Goal: Find specific page/section: Find specific page/section

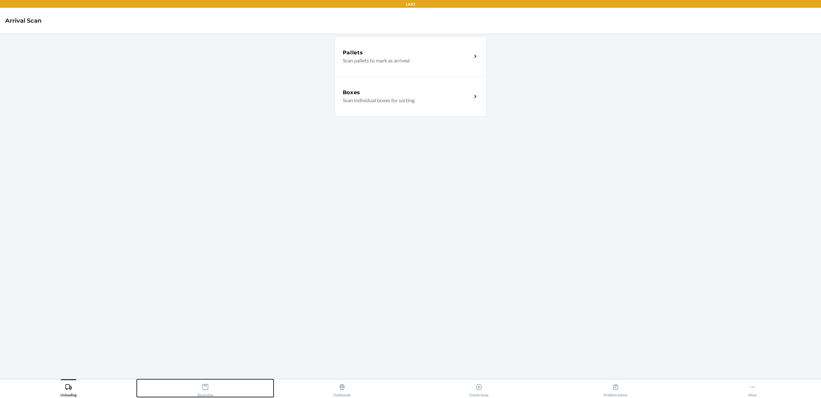
click at [214, 387] on button "Receiving" at bounding box center [205, 388] width 137 height 18
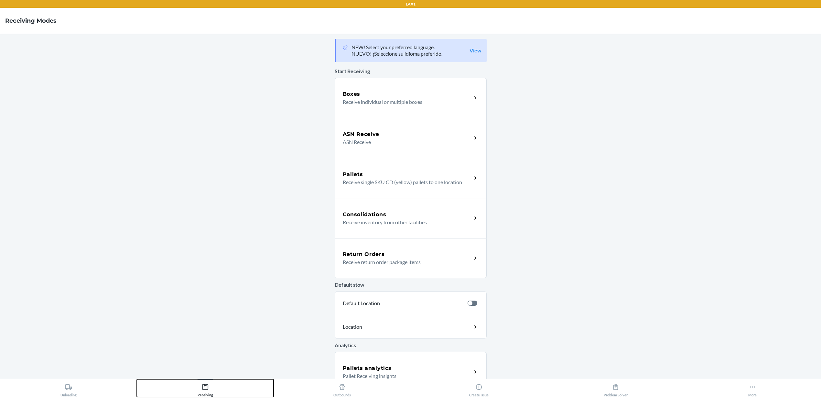
click at [214, 387] on button "Receiving" at bounding box center [205, 388] width 137 height 18
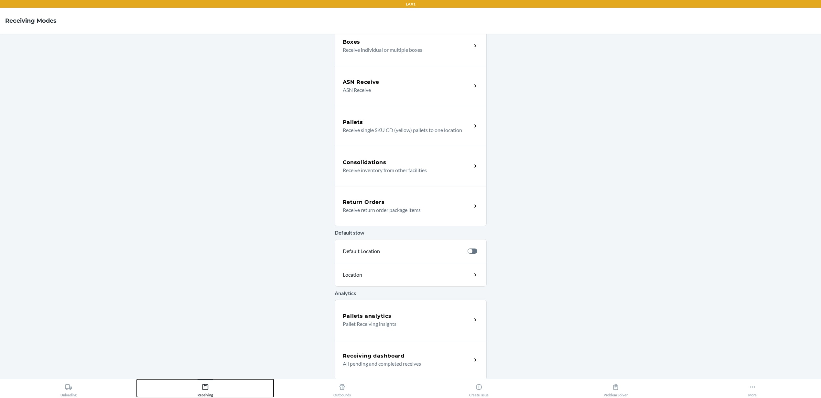
scroll to position [53, 0]
click at [398, 328] on div "Pallets analytics Pallet Receiving insights" at bounding box center [411, 319] width 152 height 40
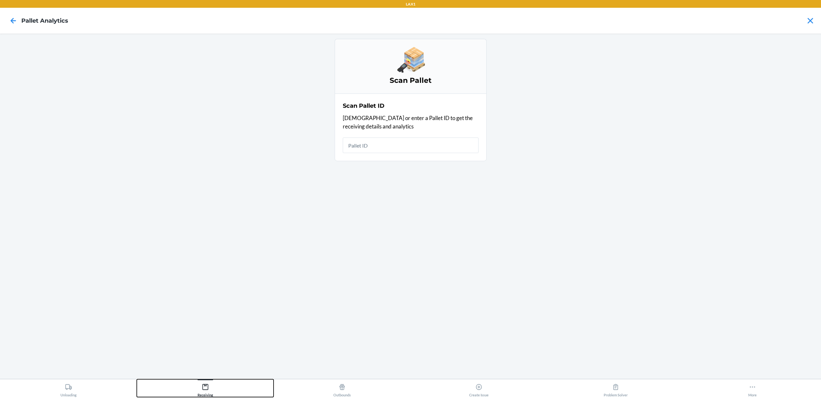
click at [217, 385] on button "Receiving" at bounding box center [205, 388] width 137 height 18
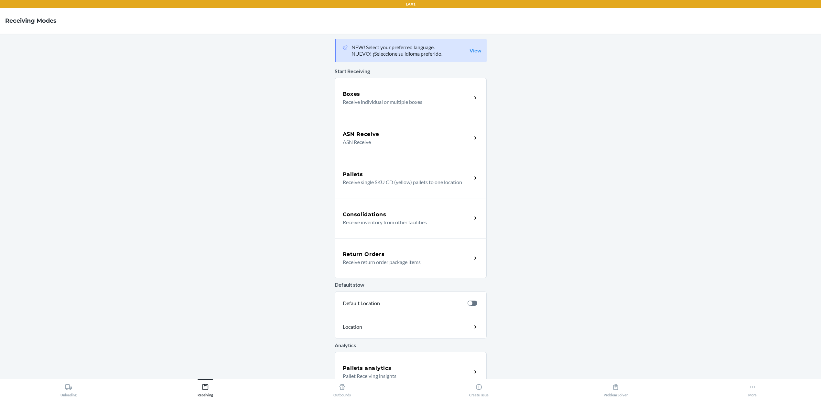
click at [398, 370] on div "Pallets analytics" at bounding box center [407, 368] width 129 height 8
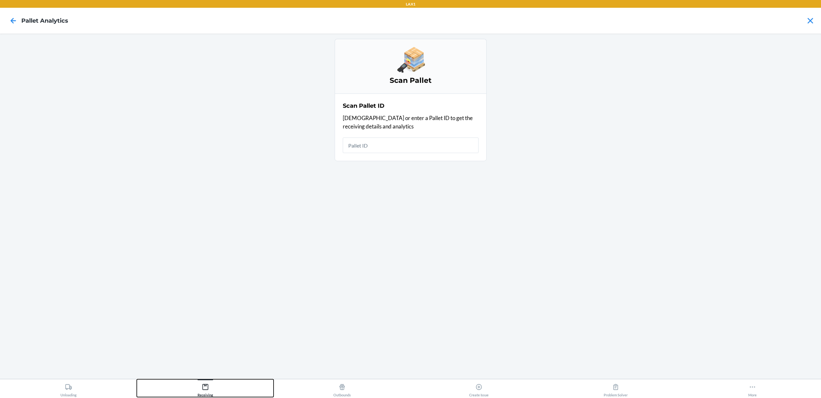
click at [204, 390] on icon at bounding box center [205, 386] width 7 height 7
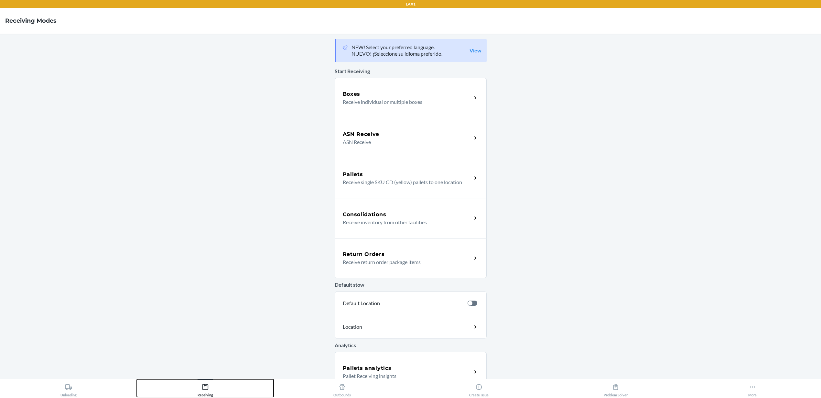
scroll to position [53, 0]
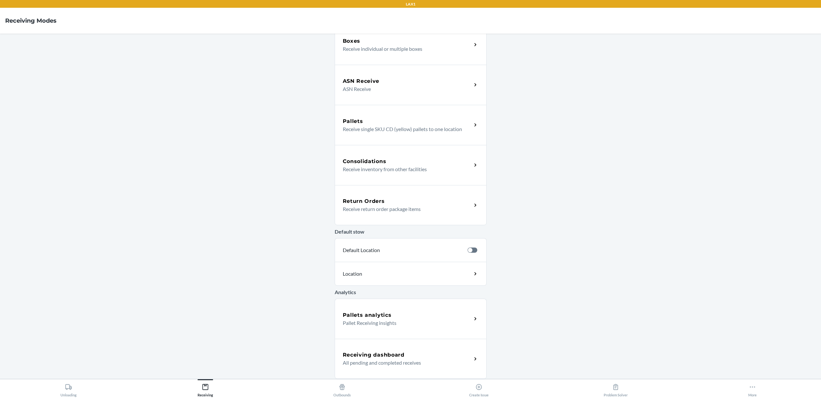
click at [400, 362] on p "All pending and completed receives" at bounding box center [405, 363] width 124 height 8
